Goal: Obtain resource: Download file/media

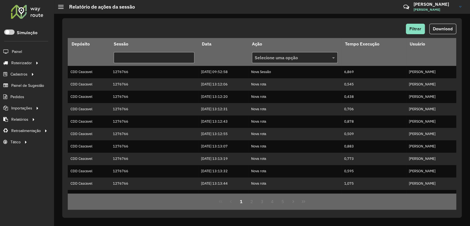
click at [97, 225] on div "Filtrar Download Depósito Sessão Data Ação Tempo Execução Usuário Selecione uma…" at bounding box center [262, 120] width 416 height 212
click at [421, 29] on span "Filtrar" at bounding box center [416, 28] width 12 height 5
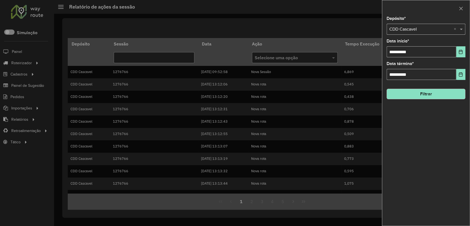
click at [417, 23] on div "Depósito * Selecione um depósito × CDD Cascavel ×" at bounding box center [426, 26] width 79 height 18
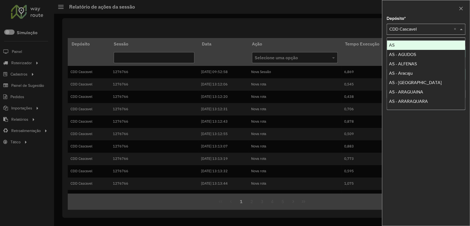
click at [418, 27] on input "text" at bounding box center [421, 29] width 62 height 7
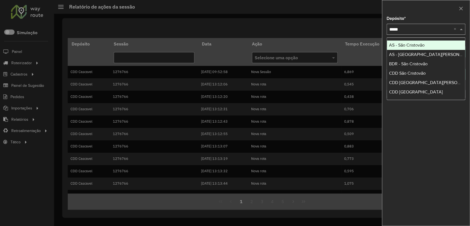
type input "******"
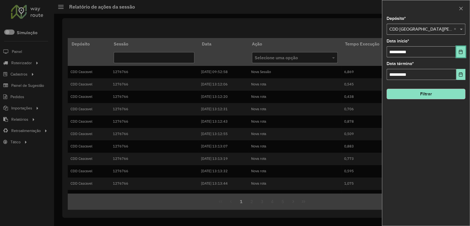
click at [464, 49] on button "Choose Date" at bounding box center [461, 51] width 9 height 11
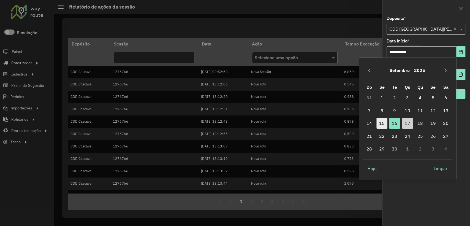
click at [387, 123] on td "15" at bounding box center [382, 123] width 13 height 13
drag, startPoint x: 386, startPoint y: 124, endPoint x: 401, endPoint y: 115, distance: 17.7
click at [386, 124] on span "15" at bounding box center [382, 123] width 11 height 11
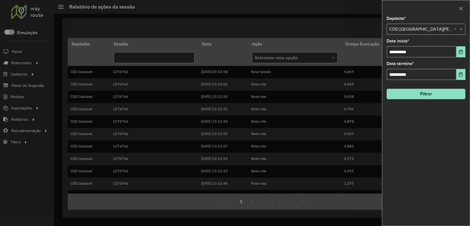
click at [424, 92] on button "Filtrar" at bounding box center [426, 94] width 79 height 10
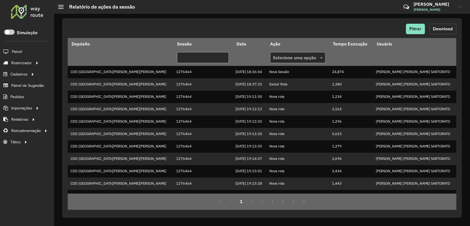
click at [441, 31] on button "Download" at bounding box center [443, 29] width 27 height 10
